Goal: Use online tool/utility: Utilize a website feature to perform a specific function

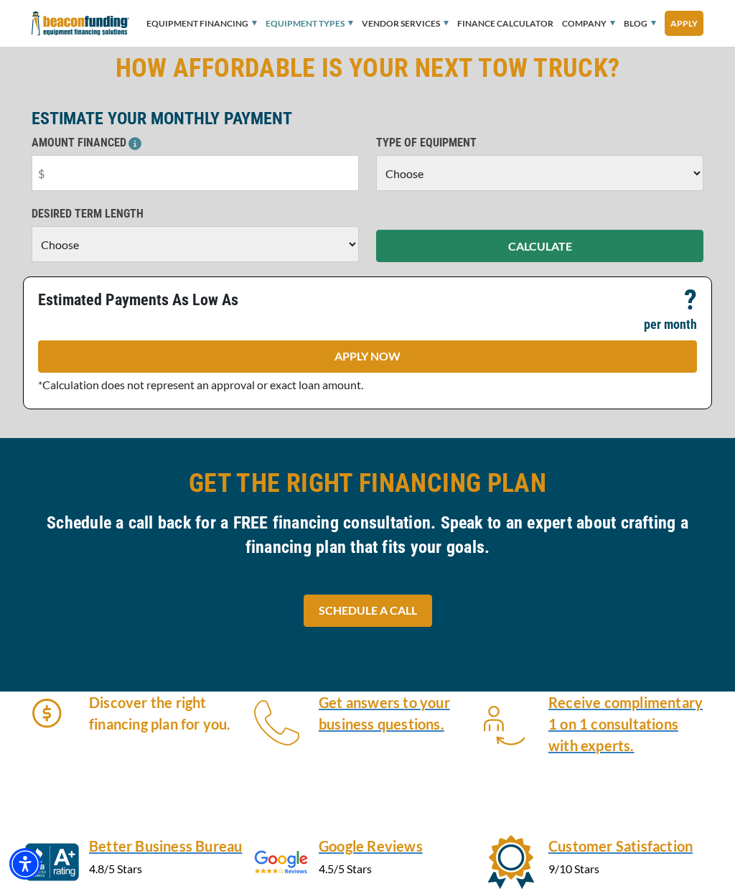
click at [78, 170] on input "text" at bounding box center [196, 173] width 328 height 36
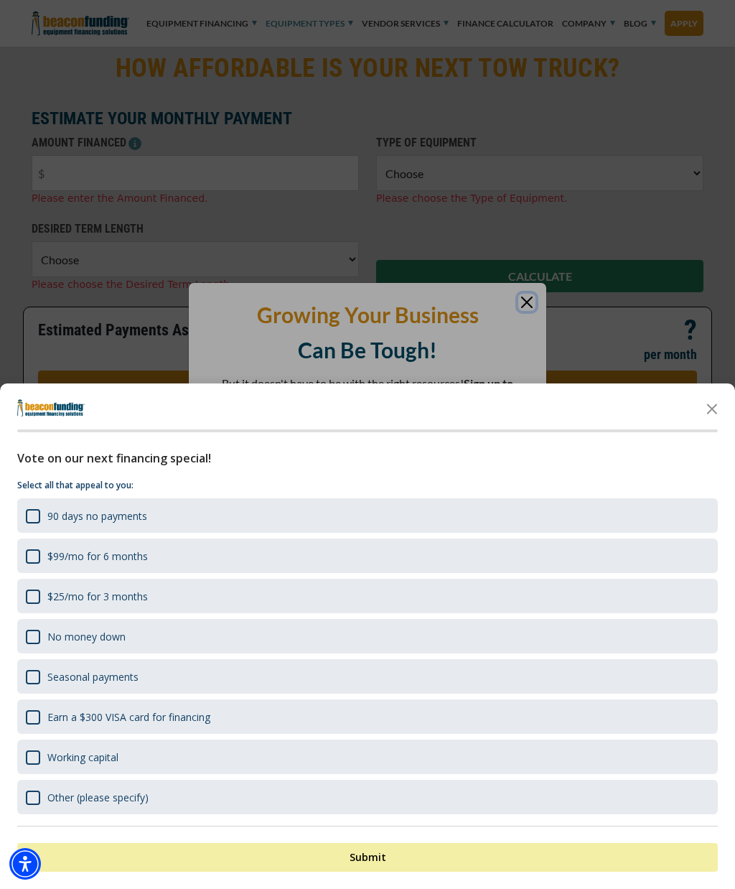
click at [526, 305] on div at bounding box center [367, 444] width 735 height 889
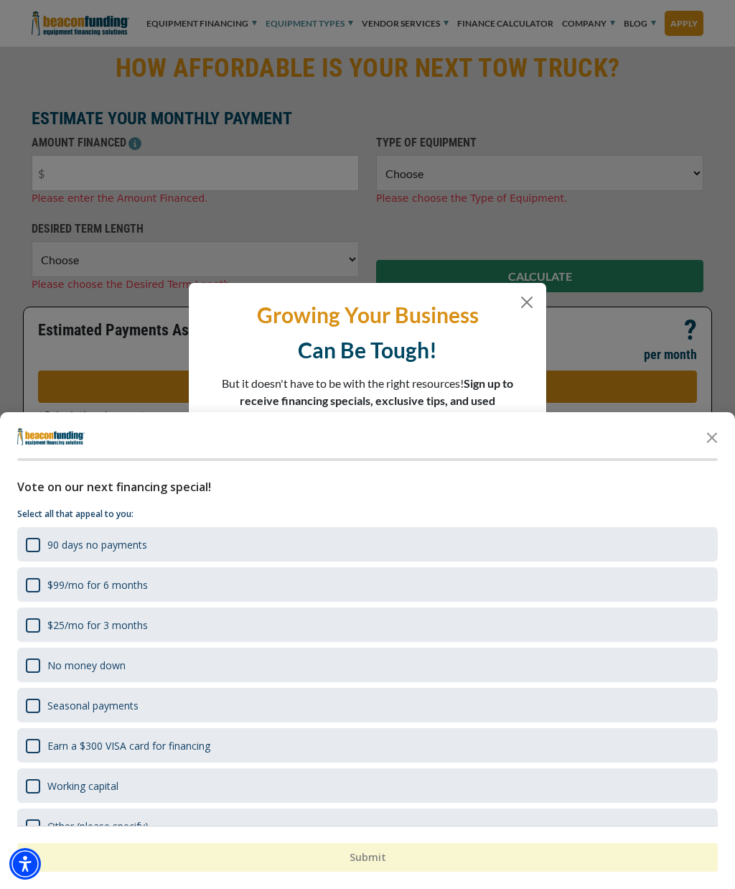
click at [39, 548] on div "90 days no payments" at bounding box center [33, 545] width 14 height 14
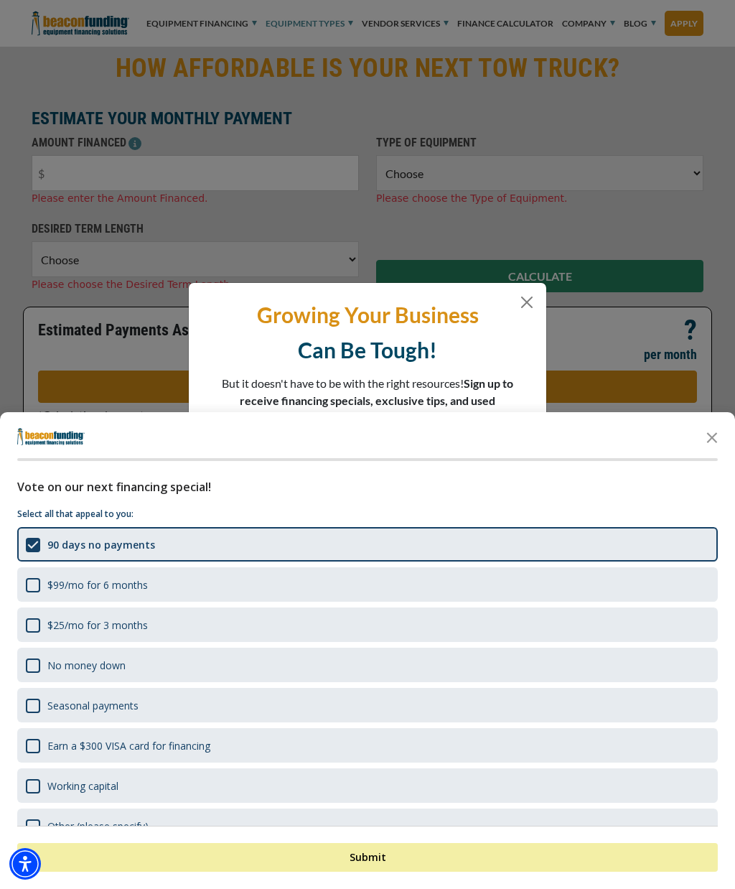
click at [534, 863] on button "Submit" at bounding box center [367, 857] width 701 height 29
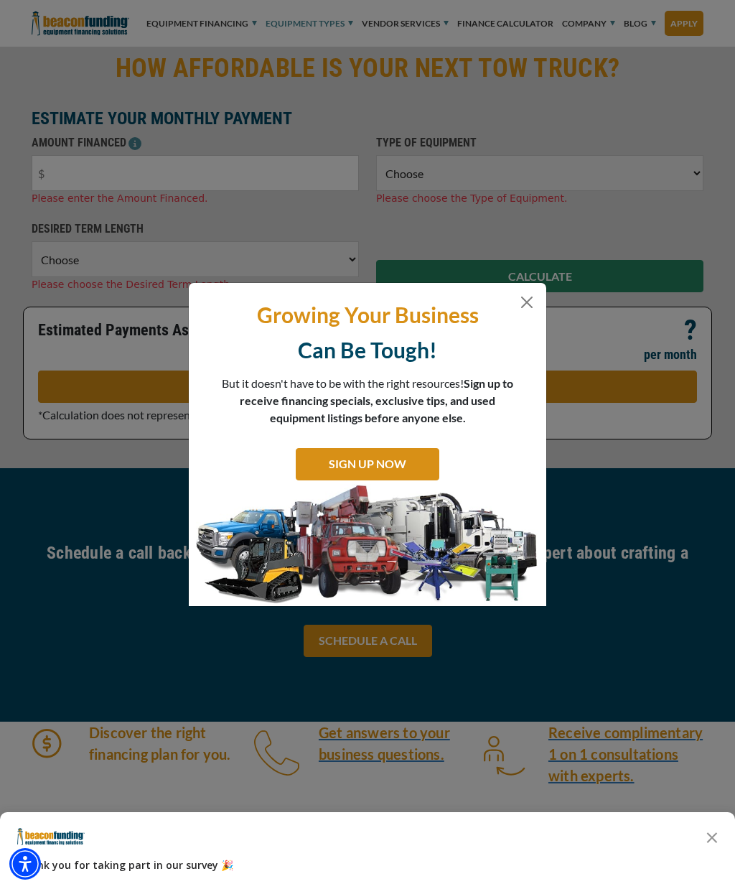
click at [529, 305] on button "Close" at bounding box center [527, 302] width 17 height 17
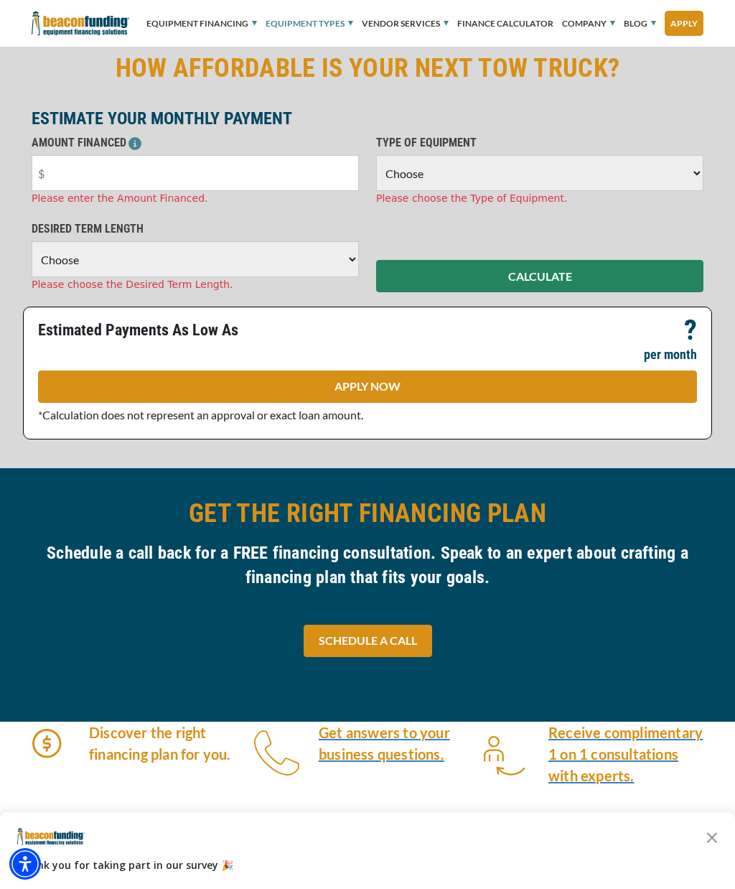
click at [90, 166] on input "text" at bounding box center [196, 173] width 328 height 36
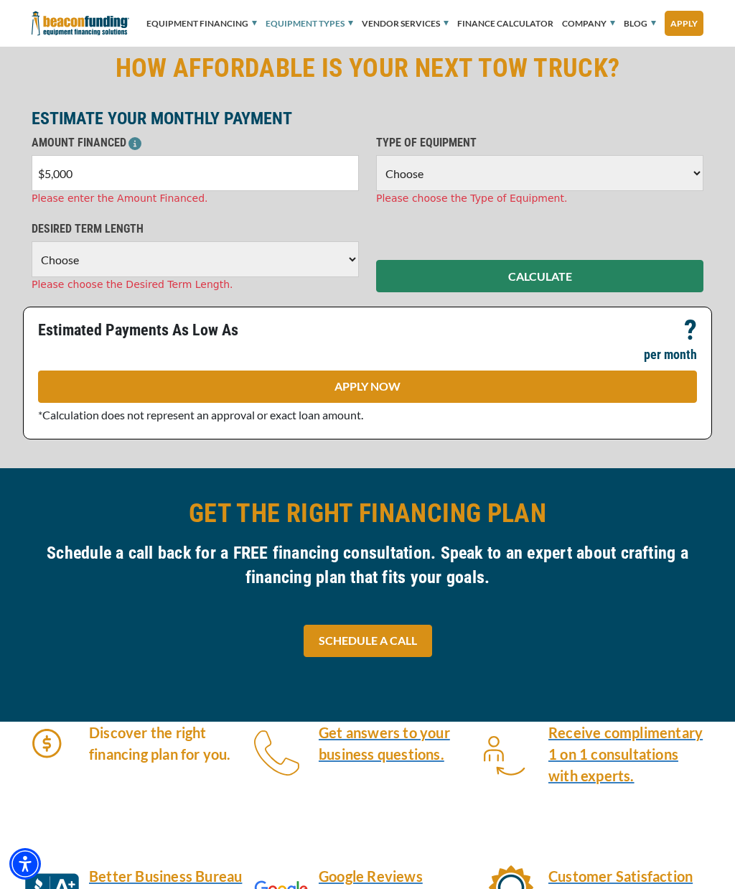
type input "$50,000"
click at [162, 269] on select "Choose 36 Months 48 Months 60 Months" at bounding box center [196, 259] width 328 height 36
select select "60"
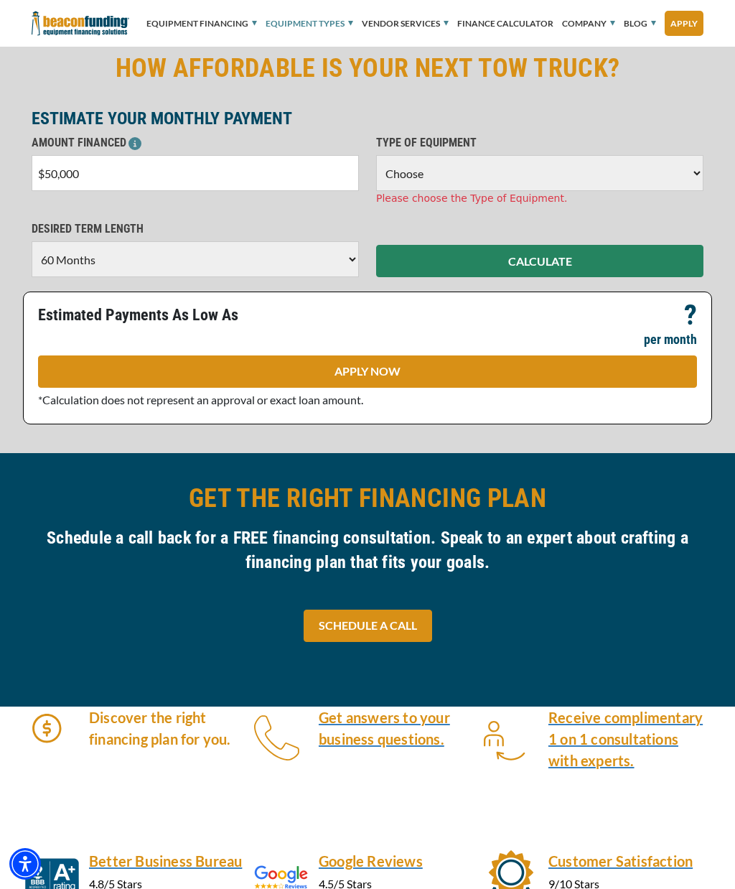
click at [679, 179] on select "Choose Backhoe Boom/Bucket Truck Chipper Commercial Mower Crane DTG/DTF Printin…" at bounding box center [540, 173] width 328 height 36
select select "5"
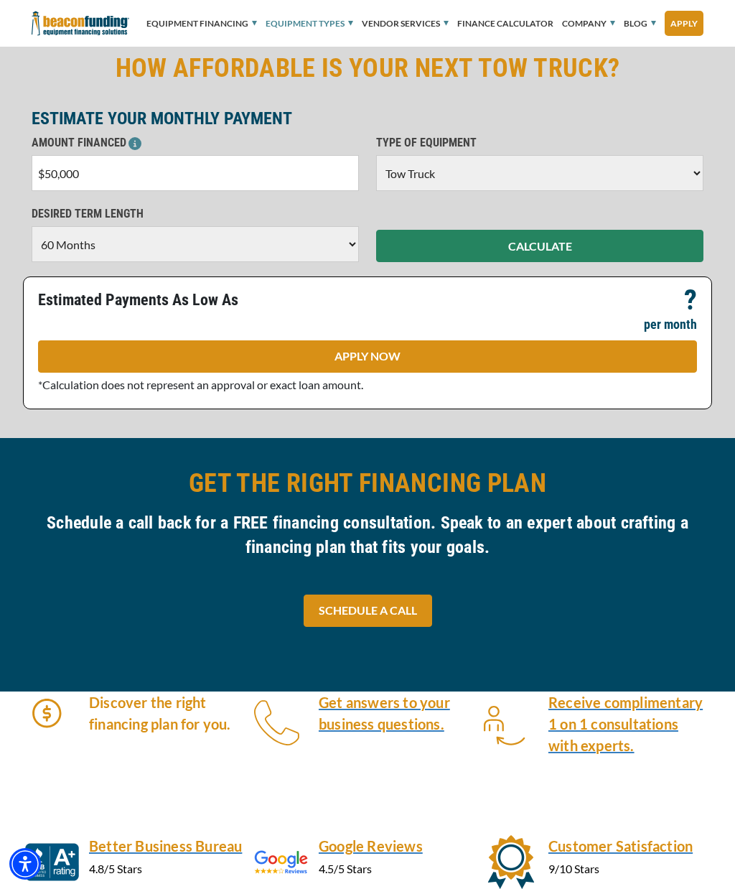
click at [624, 248] on button "CALCULATE" at bounding box center [540, 246] width 328 height 32
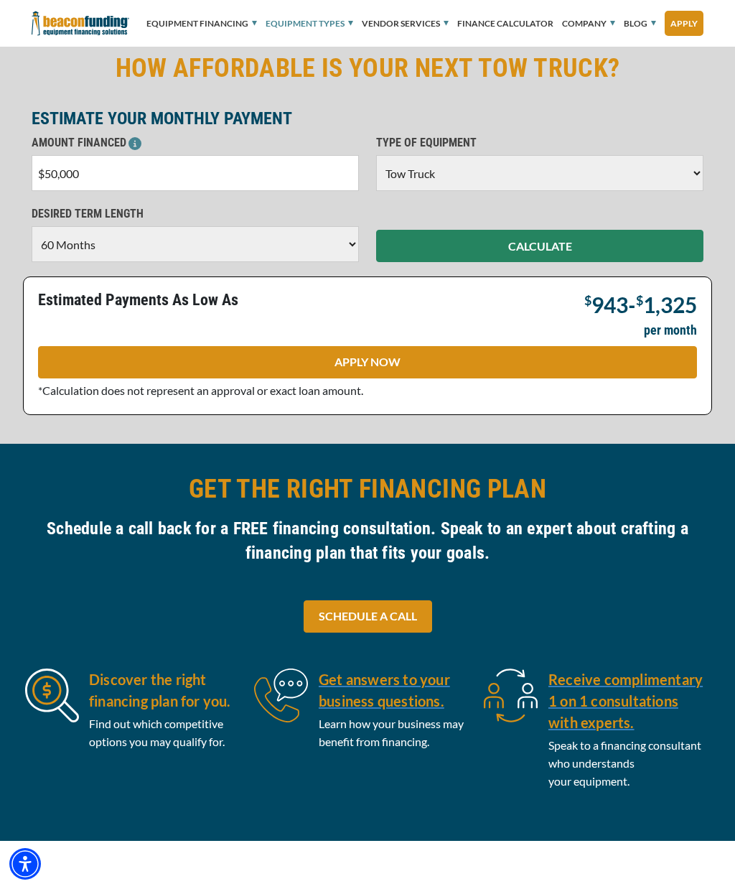
click at [518, 23] on link "Finance Calculator" at bounding box center [506, 23] width 96 height 43
